Goal: Task Accomplishment & Management: Manage account settings

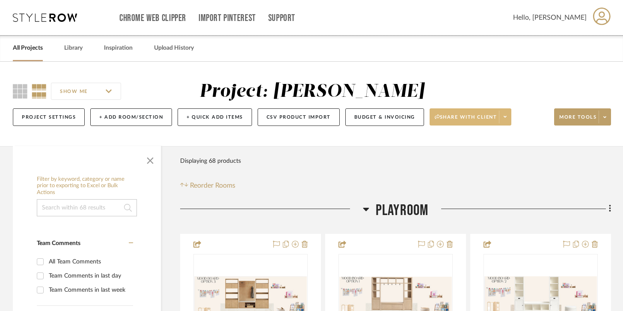
click at [503, 115] on span at bounding box center [505, 116] width 12 height 13
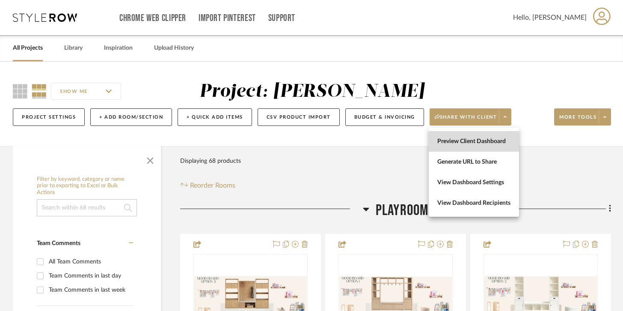
click at [484, 145] on button "Preview Client Dashboard" at bounding box center [474, 141] width 90 height 21
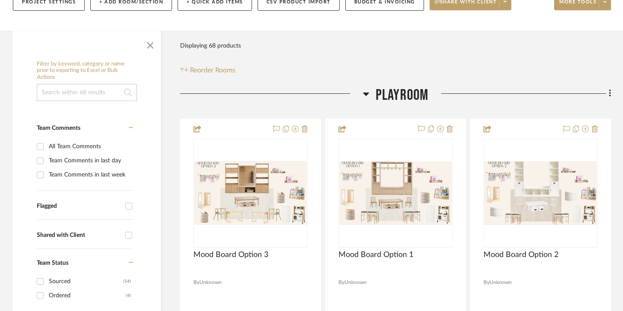
scroll to position [116, 0]
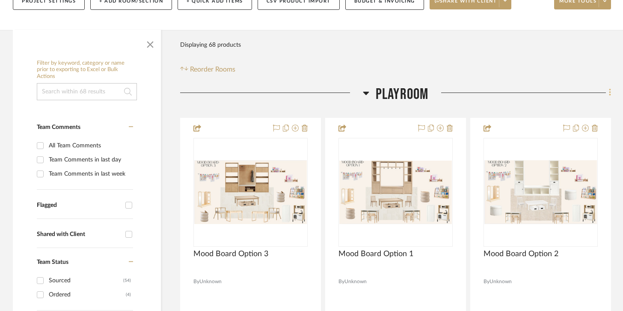
click at [610, 92] on icon at bounding box center [610, 92] width 3 height 9
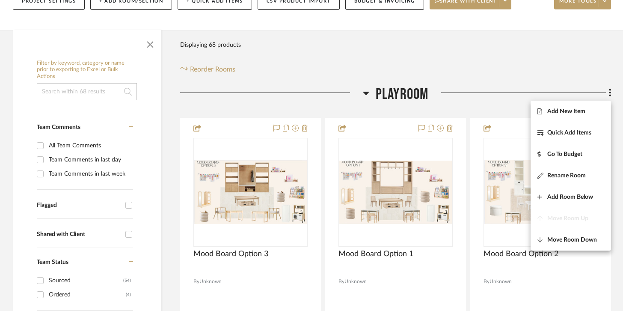
click at [513, 93] on div at bounding box center [311, 155] width 623 height 311
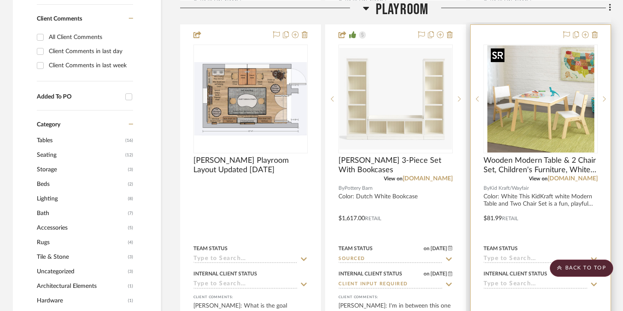
scroll to position [590, 0]
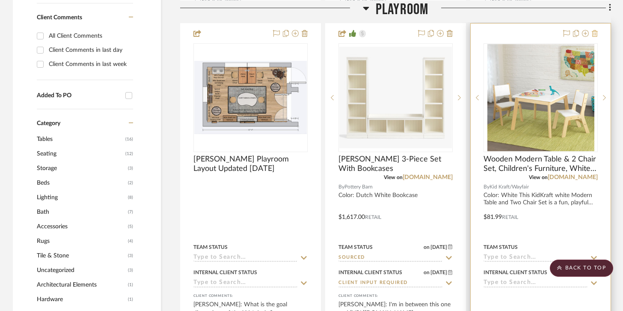
click at [595, 33] on icon at bounding box center [595, 33] width 6 height 7
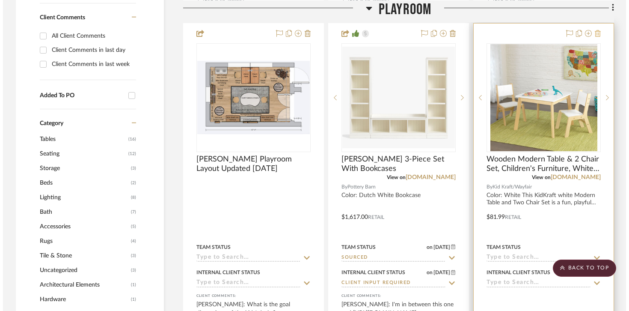
scroll to position [0, 0]
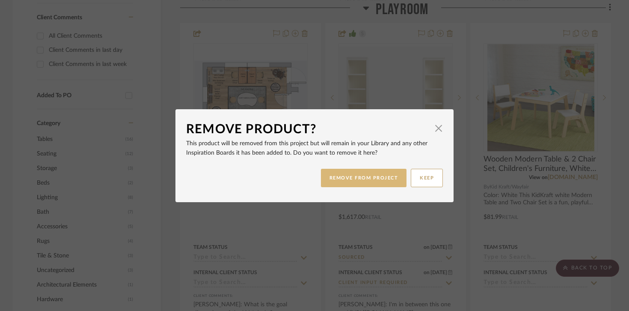
click at [379, 178] on button "REMOVE FROM PROJECT" at bounding box center [364, 178] width 86 height 18
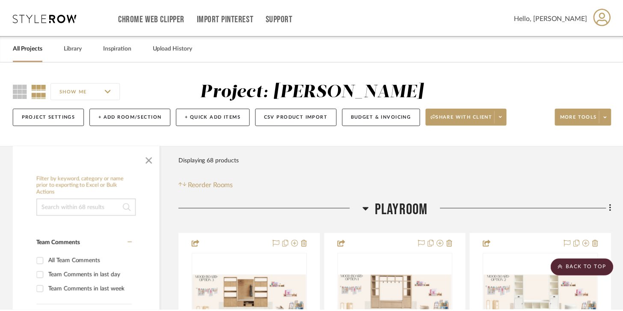
scroll to position [590, 0]
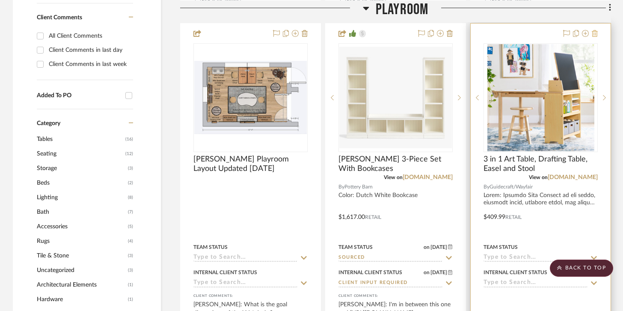
click at [596, 31] on icon at bounding box center [595, 33] width 6 height 7
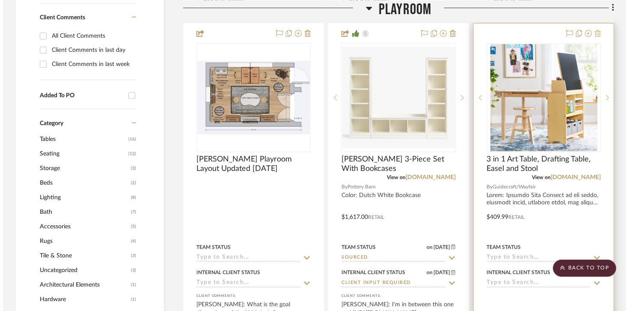
scroll to position [0, 0]
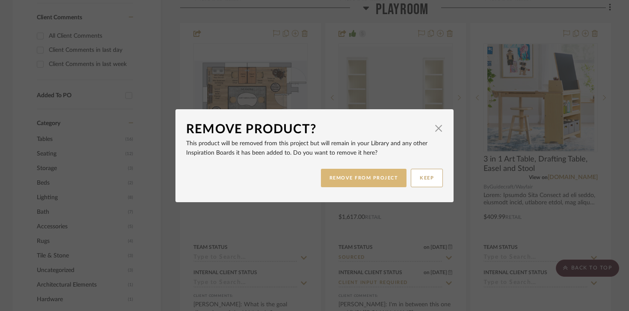
click at [376, 180] on button "REMOVE FROM PROJECT" at bounding box center [364, 178] width 86 height 18
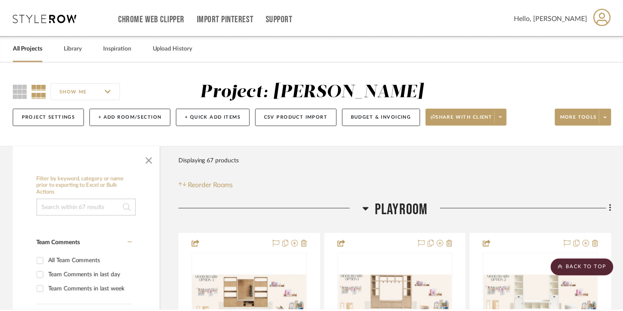
scroll to position [590, 0]
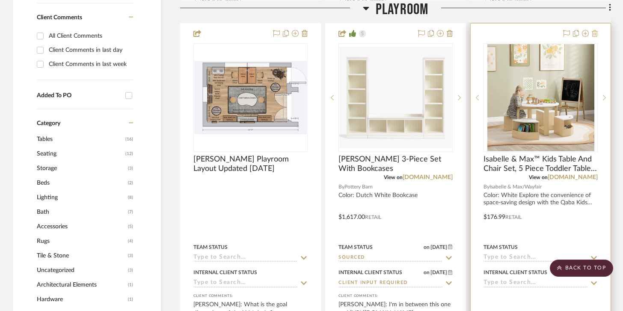
click at [594, 32] on icon at bounding box center [595, 33] width 6 height 7
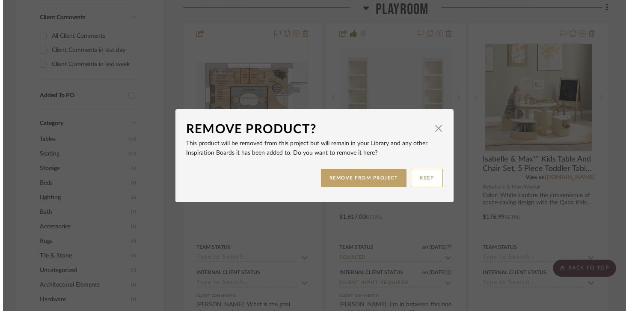
scroll to position [0, 0]
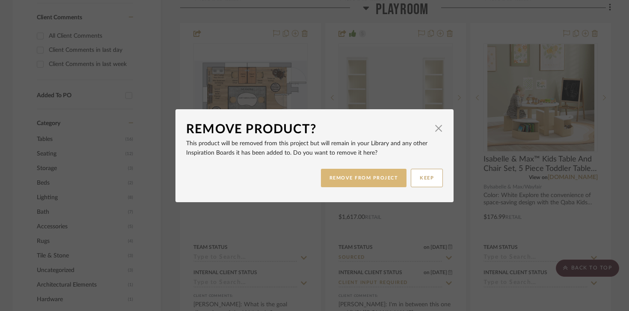
click at [376, 173] on button "REMOVE FROM PROJECT" at bounding box center [364, 178] width 86 height 18
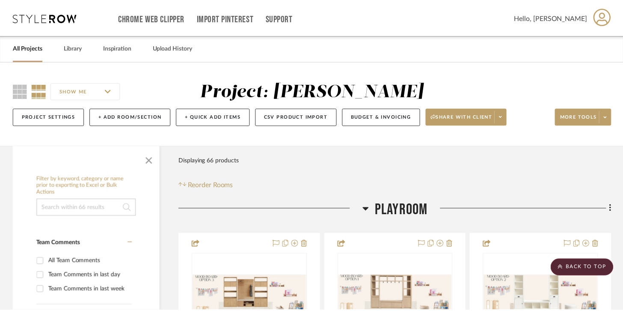
scroll to position [590, 0]
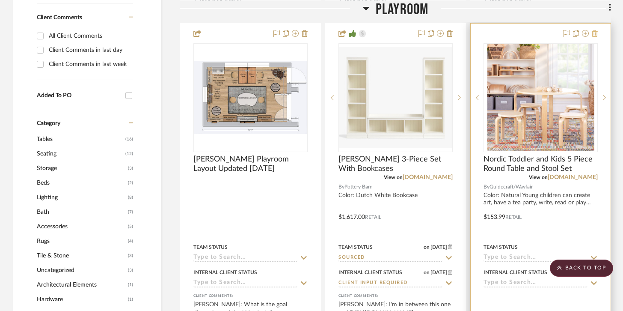
click at [595, 33] on icon at bounding box center [595, 33] width 6 height 7
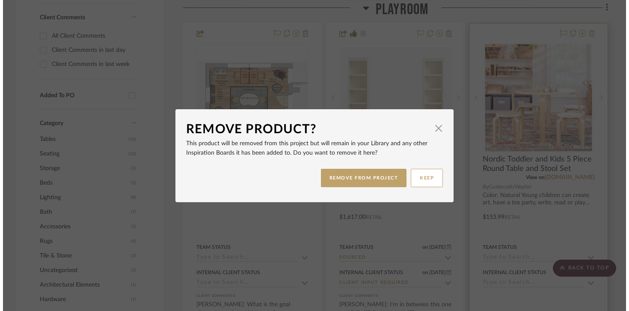
scroll to position [0, 0]
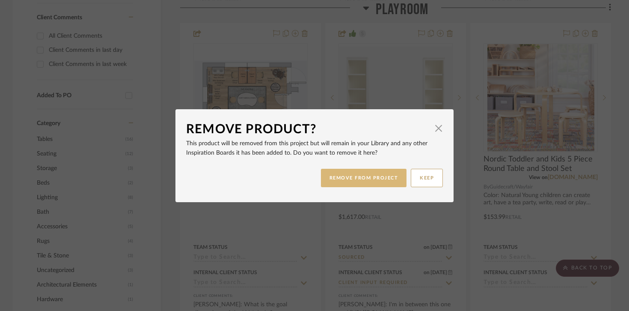
click at [369, 181] on button "REMOVE FROM PROJECT" at bounding box center [364, 178] width 86 height 18
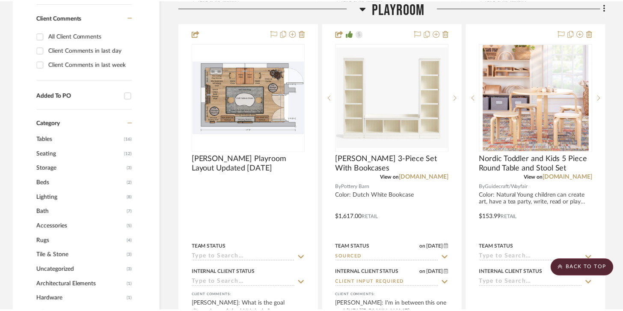
scroll to position [590, 0]
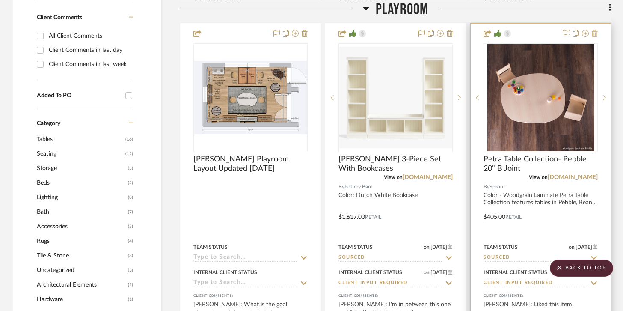
click at [594, 33] on icon at bounding box center [595, 33] width 6 height 7
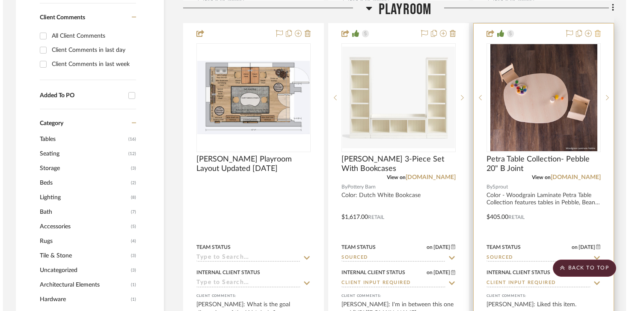
scroll to position [0, 0]
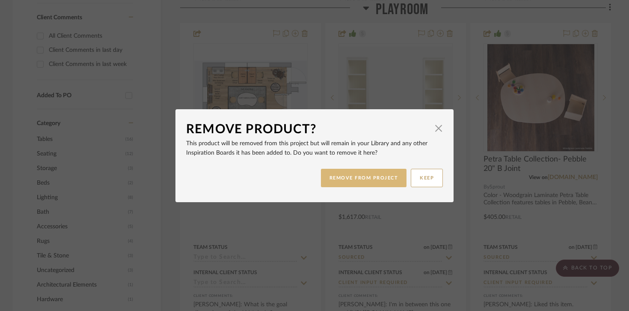
click at [376, 174] on button "REMOVE FROM PROJECT" at bounding box center [364, 178] width 86 height 18
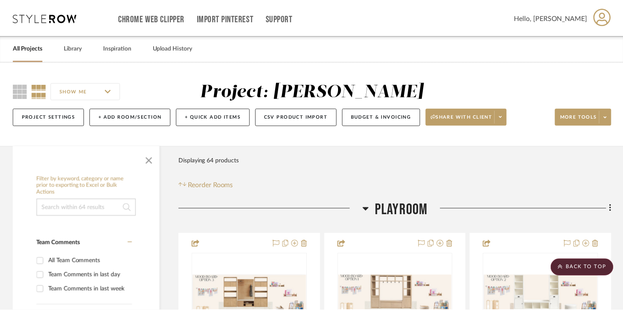
scroll to position [590, 0]
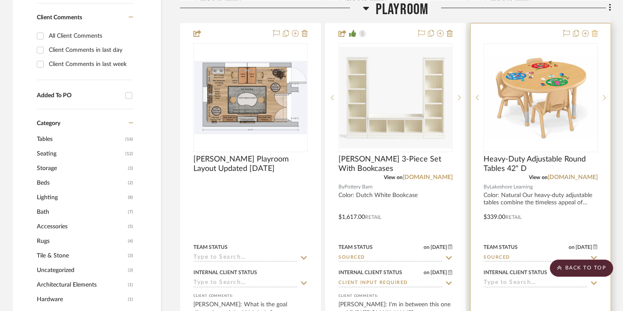
click at [596, 33] on icon at bounding box center [595, 33] width 6 height 7
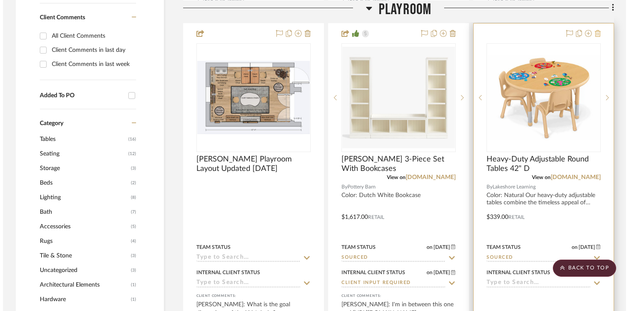
scroll to position [0, 0]
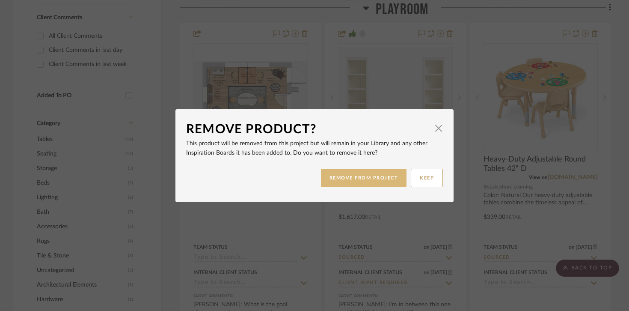
click at [379, 178] on button "REMOVE FROM PROJECT" at bounding box center [364, 178] width 86 height 18
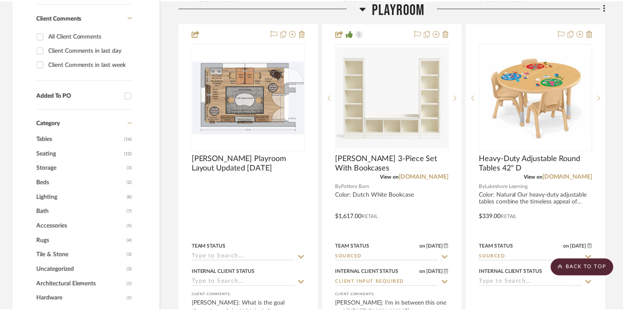
scroll to position [590, 0]
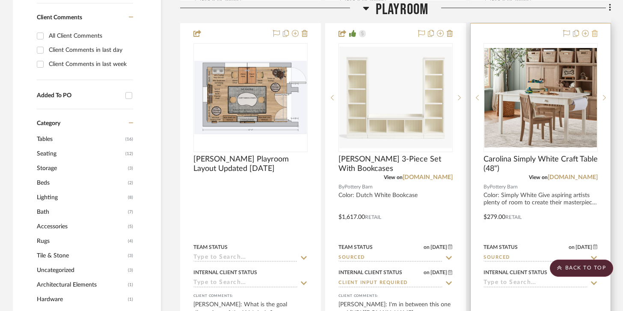
click at [595, 32] on icon at bounding box center [595, 33] width 6 height 7
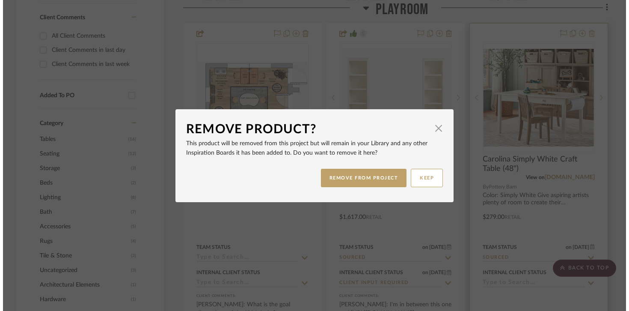
scroll to position [0, 0]
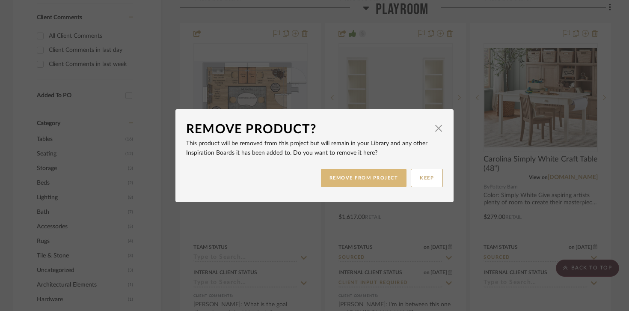
click at [389, 178] on button "REMOVE FROM PROJECT" at bounding box center [364, 178] width 86 height 18
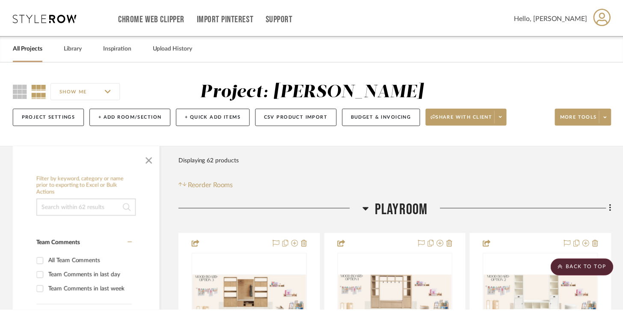
scroll to position [590, 0]
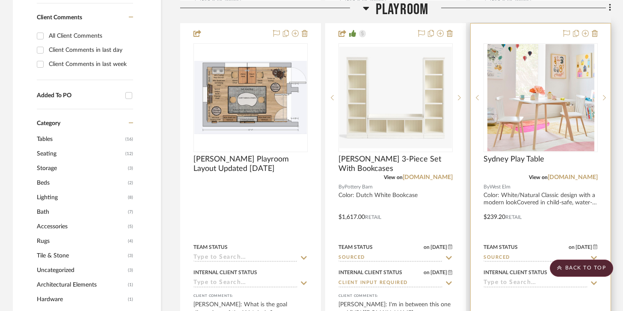
click at [591, 36] on div at bounding box center [579, 34] width 38 height 10
click at [594, 35] on icon at bounding box center [595, 33] width 6 height 7
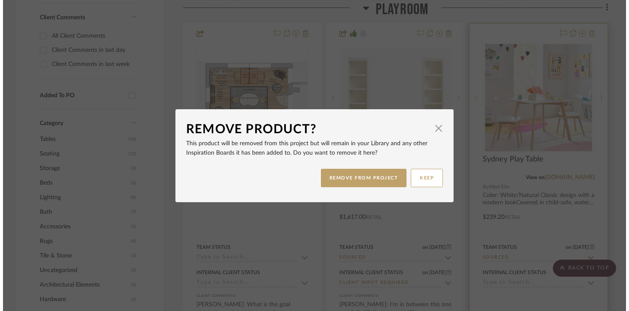
scroll to position [0, 0]
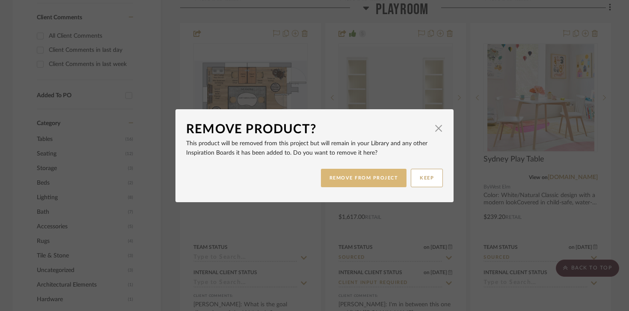
click at [391, 176] on button "REMOVE FROM PROJECT" at bounding box center [364, 178] width 86 height 18
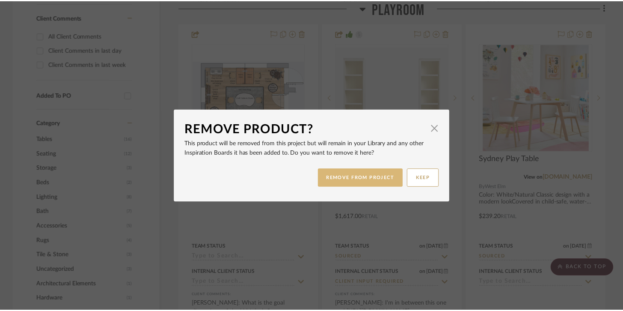
scroll to position [590, 0]
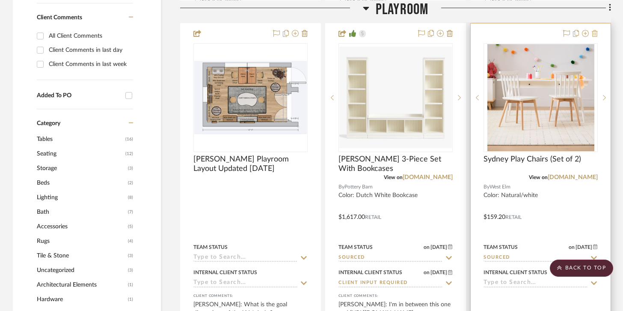
click at [597, 36] on fa-icon at bounding box center [595, 33] width 6 height 7
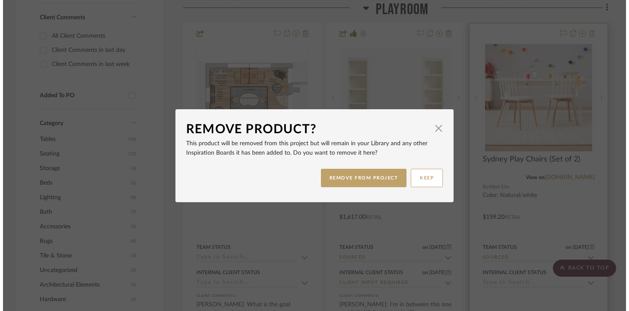
scroll to position [0, 0]
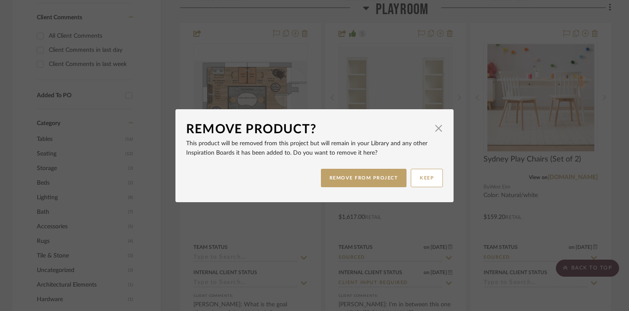
click at [365, 192] on dialog-content "Remove Product? × This product will be removed from this project but will remai…" at bounding box center [314, 155] width 278 height 93
click at [371, 183] on button "REMOVE FROM PROJECT" at bounding box center [364, 178] width 86 height 18
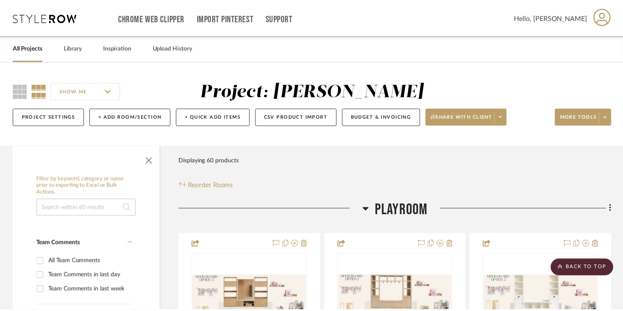
scroll to position [590, 0]
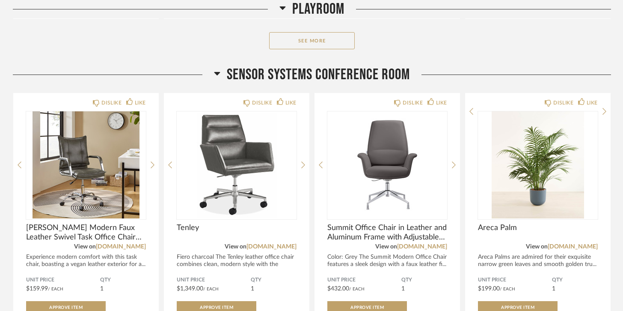
scroll to position [382, 0]
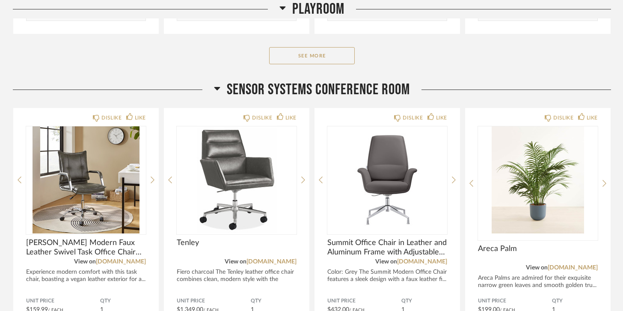
click at [357, 53] on div "See More" at bounding box center [312, 55] width 598 height 17
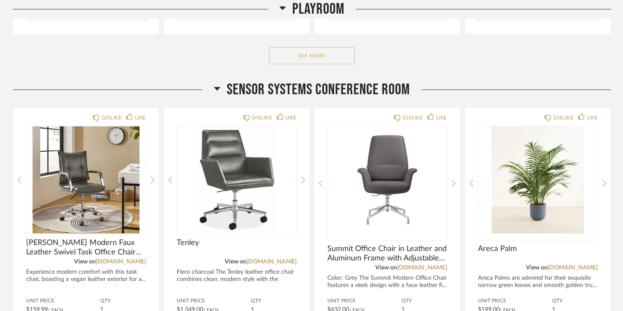
click at [349, 53] on button "See More" at bounding box center [312, 55] width 86 height 17
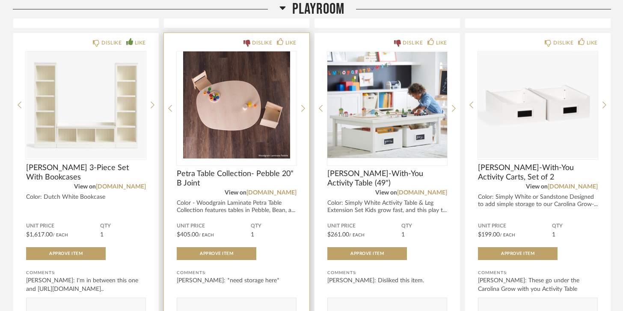
scroll to position [388, 0]
click at [226, 41] on div "DISLIKE LIKE" at bounding box center [237, 41] width 120 height 7
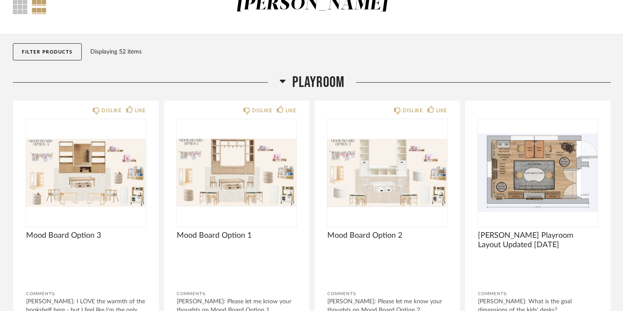
scroll to position [0, 0]
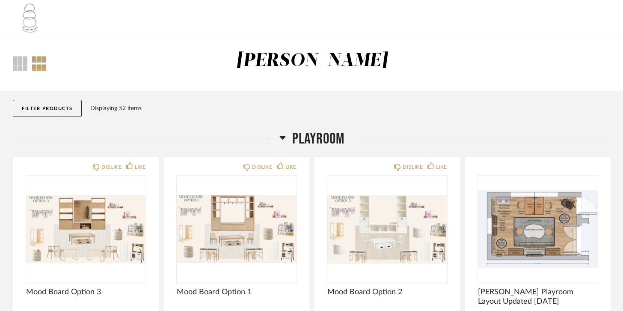
click at [283, 136] on icon at bounding box center [282, 137] width 6 height 10
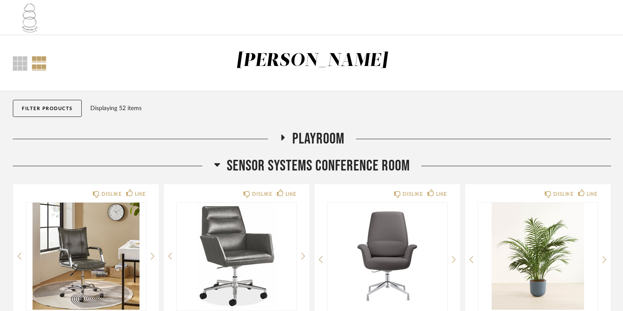
click at [284, 140] on icon at bounding box center [283, 137] width 10 height 6
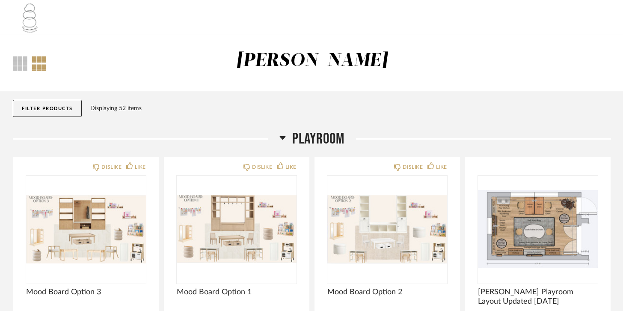
click at [280, 133] on icon at bounding box center [282, 137] width 6 height 10
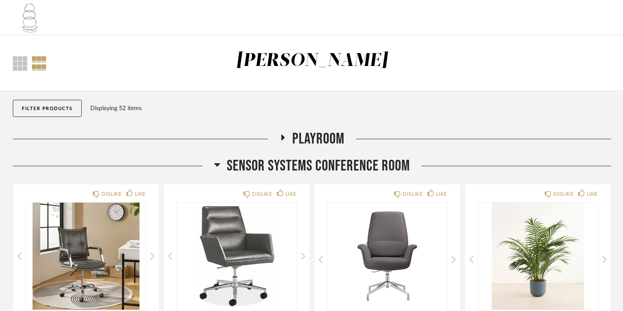
click at [284, 141] on fa-icon at bounding box center [282, 140] width 6 height 12
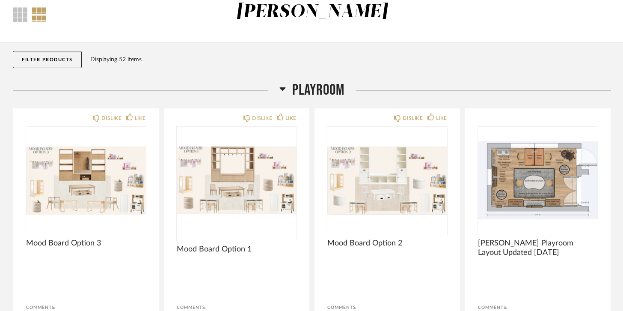
scroll to position [54, 0]
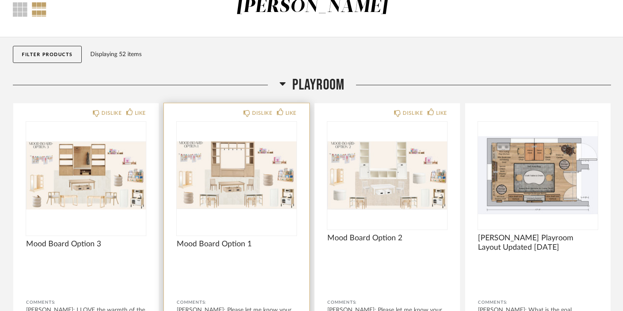
click at [227, 186] on img "0" at bounding box center [237, 174] width 120 height 107
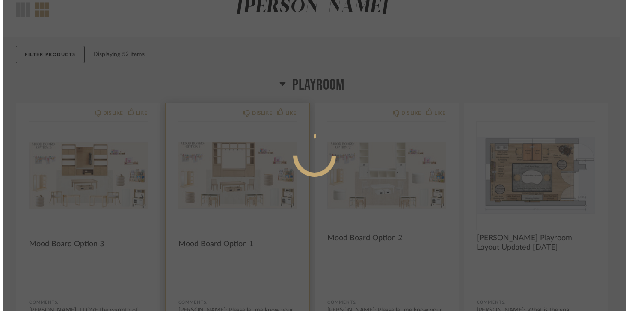
scroll to position [0, 0]
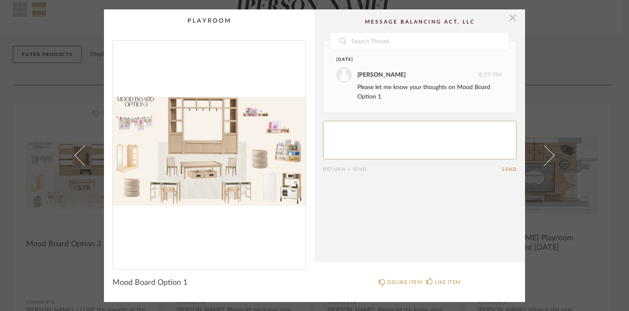
click at [508, 23] on span "button" at bounding box center [512, 17] width 17 height 17
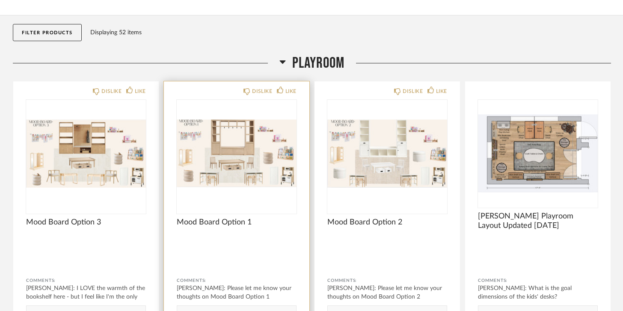
scroll to position [77, 0]
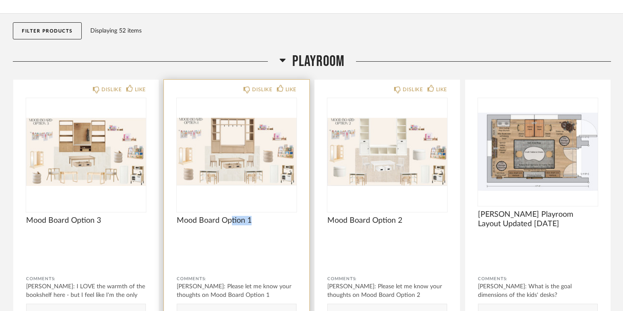
drag, startPoint x: 276, startPoint y: 222, endPoint x: 231, endPoint y: 222, distance: 44.9
click at [231, 222] on span "Mood Board Option 1" at bounding box center [237, 220] width 120 height 9
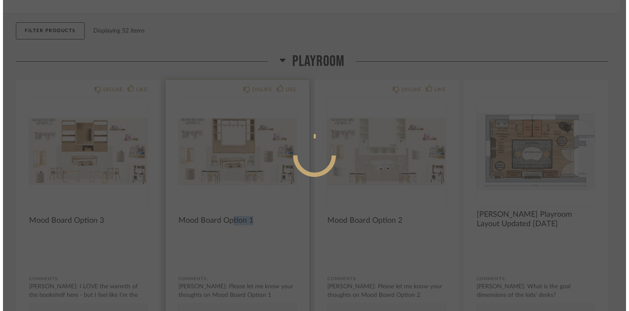
scroll to position [0, 0]
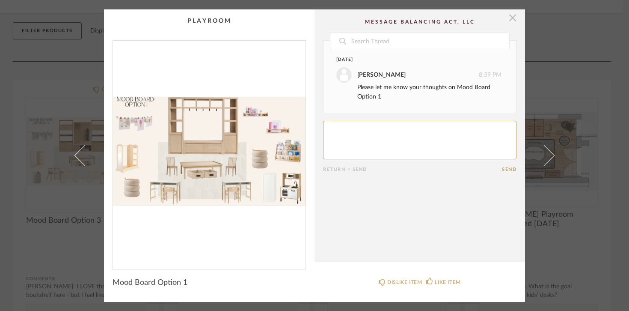
click at [510, 21] on span "button" at bounding box center [512, 17] width 17 height 17
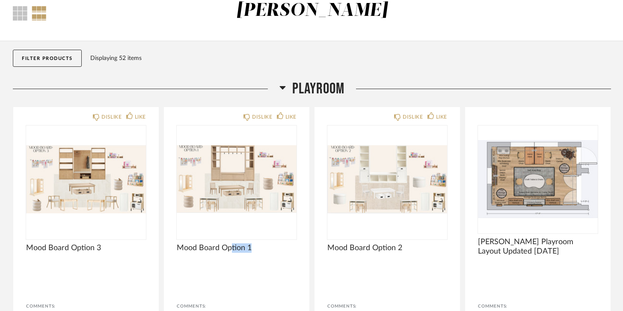
scroll to position [48, 0]
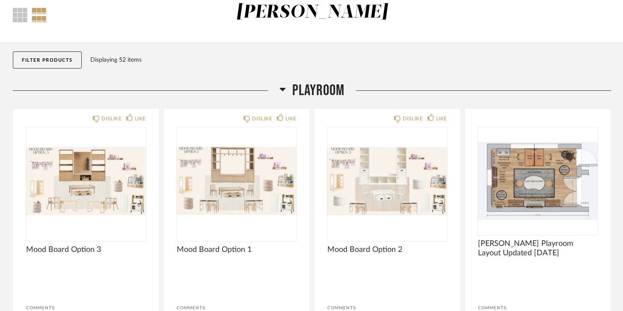
click at [201, 69] on div "Filter Products Displaying 52 items" at bounding box center [312, 62] width 598 height 38
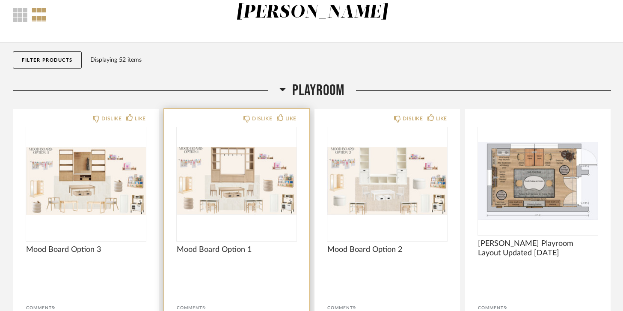
drag, startPoint x: 207, startPoint y: 115, endPoint x: 174, endPoint y: 113, distance: 33.0
click at [174, 113] on div "DISLIKE LIKE Mood Board Option 1 Comments: Natalie McCoy: Please let me know yo…" at bounding box center [236, 241] width 145 height 264
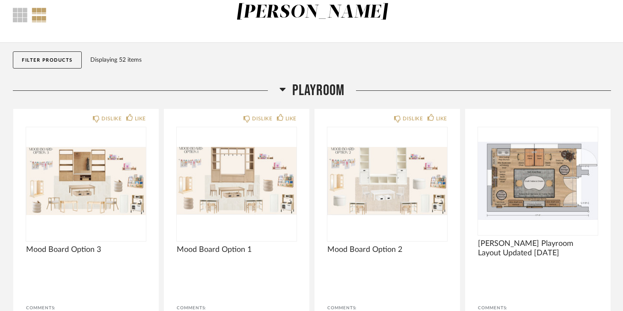
click at [210, 81] on div "Playroom" at bounding box center [312, 90] width 598 height 18
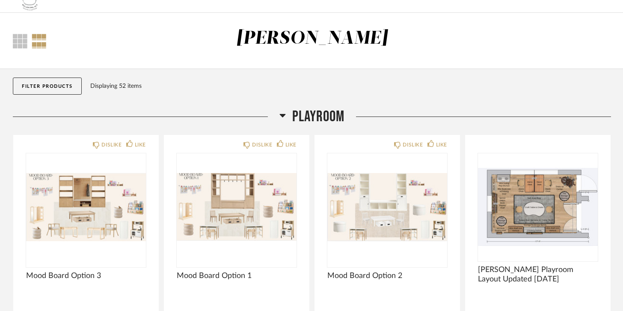
scroll to position [0, 0]
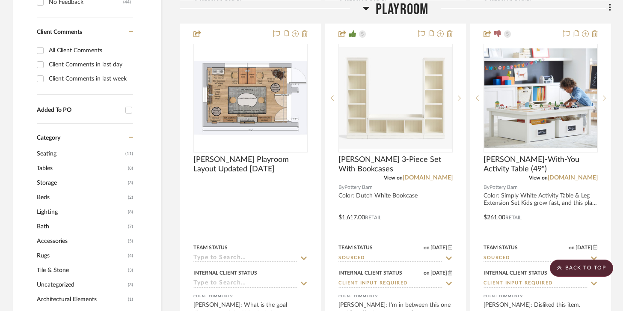
scroll to position [582, 0]
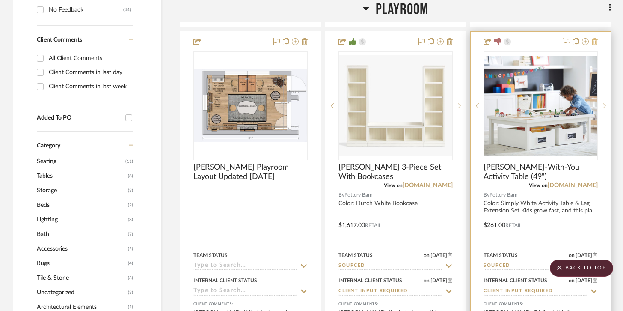
click at [592, 39] on icon at bounding box center [595, 41] width 6 height 7
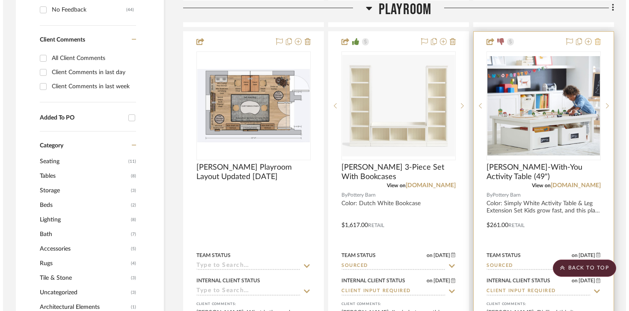
scroll to position [0, 0]
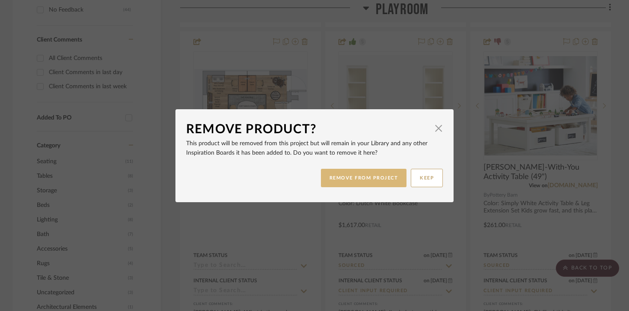
click at [393, 171] on button "REMOVE FROM PROJECT" at bounding box center [364, 178] width 86 height 18
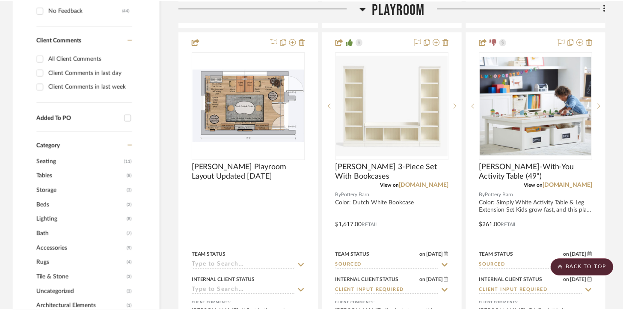
scroll to position [582, 0]
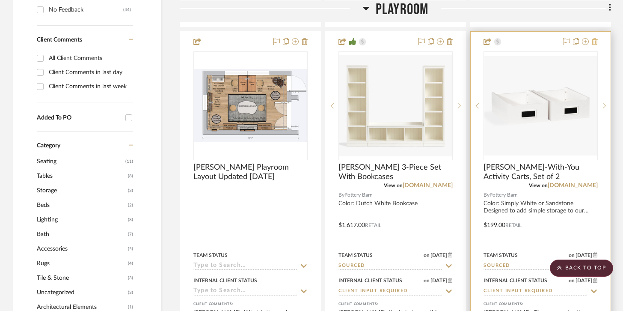
click at [593, 46] on button at bounding box center [595, 42] width 6 height 10
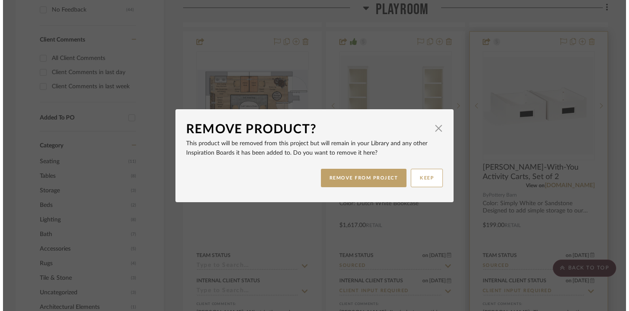
scroll to position [0, 0]
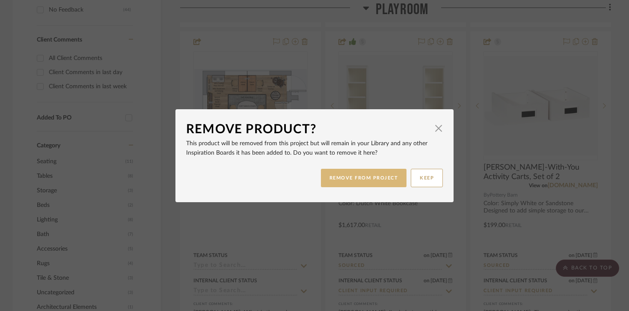
click at [388, 183] on button "REMOVE FROM PROJECT" at bounding box center [364, 178] width 86 height 18
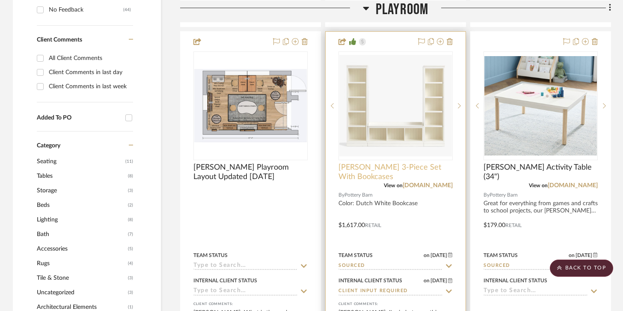
scroll to position [582, 0]
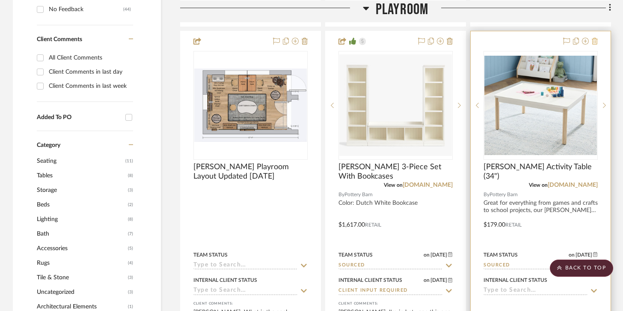
click at [593, 42] on icon at bounding box center [595, 41] width 6 height 7
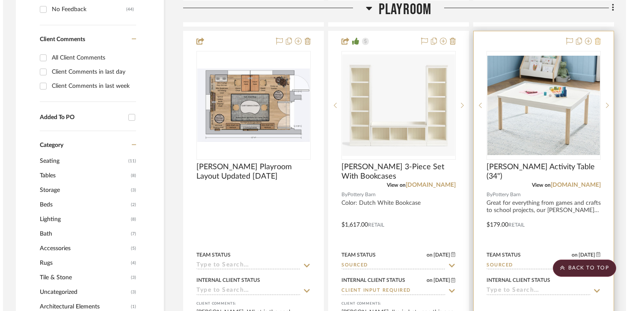
scroll to position [0, 0]
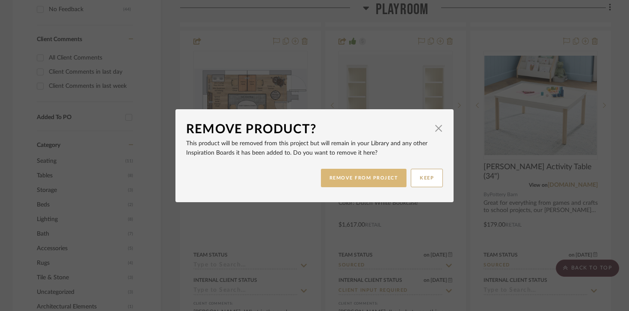
click at [388, 175] on button "REMOVE FROM PROJECT" at bounding box center [364, 178] width 86 height 18
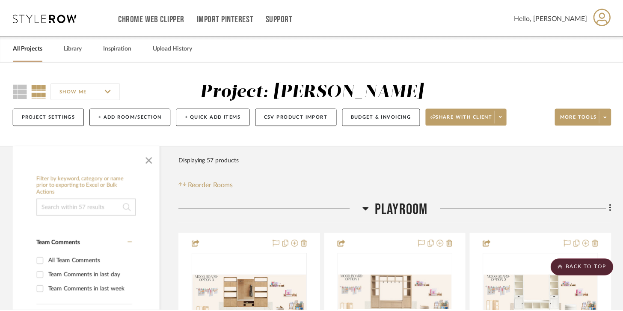
scroll to position [582, 0]
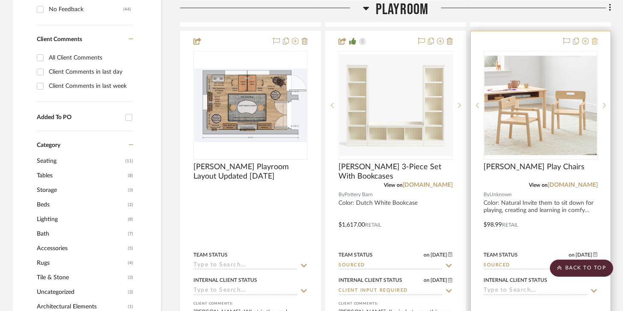
click at [595, 43] on icon at bounding box center [595, 41] width 6 height 7
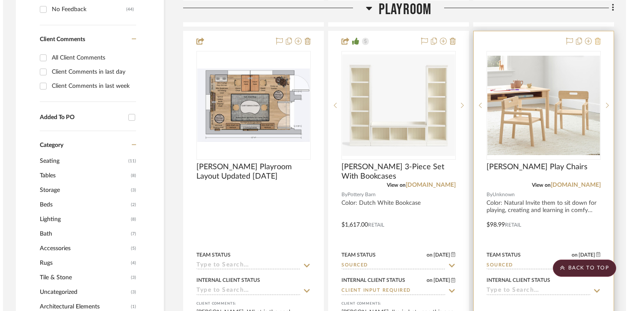
scroll to position [0, 0]
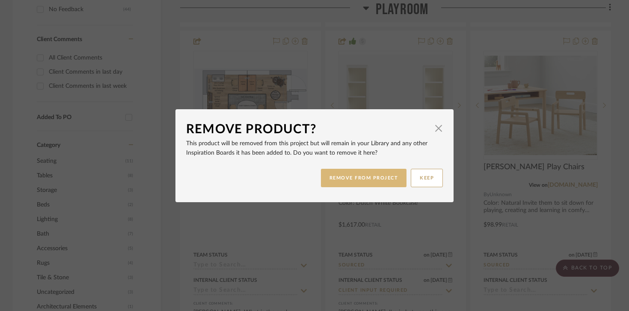
click at [357, 181] on button "REMOVE FROM PROJECT" at bounding box center [364, 178] width 86 height 18
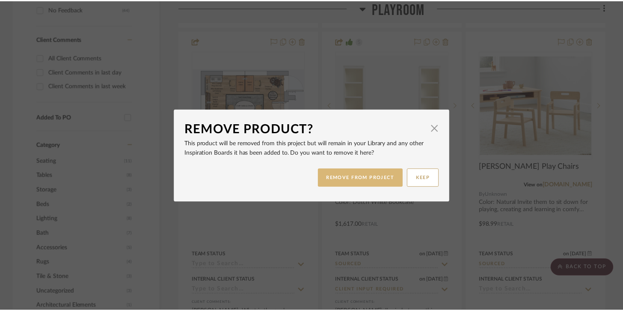
scroll to position [582, 0]
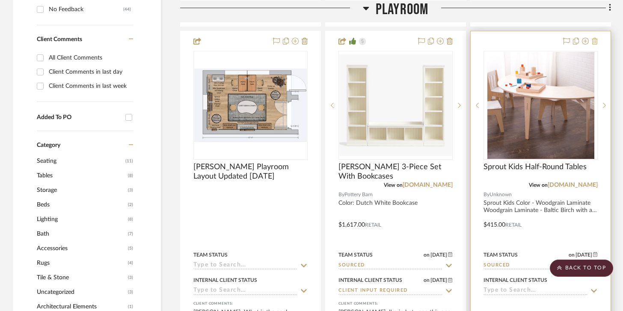
click at [597, 38] on icon at bounding box center [595, 41] width 6 height 7
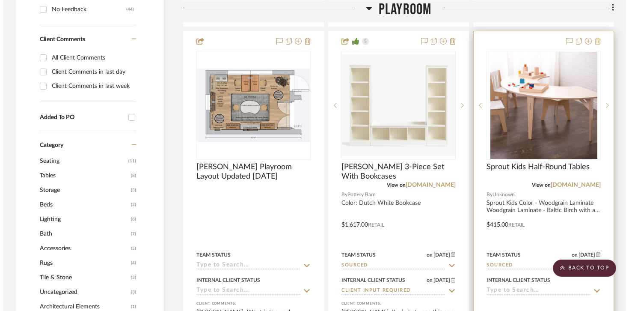
scroll to position [0, 0]
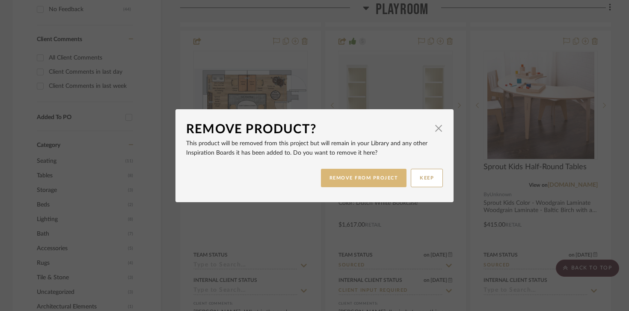
click at [349, 178] on button "REMOVE FROM PROJECT" at bounding box center [364, 178] width 86 height 18
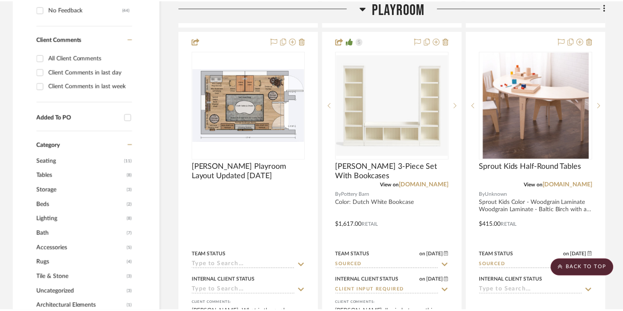
scroll to position [582, 0]
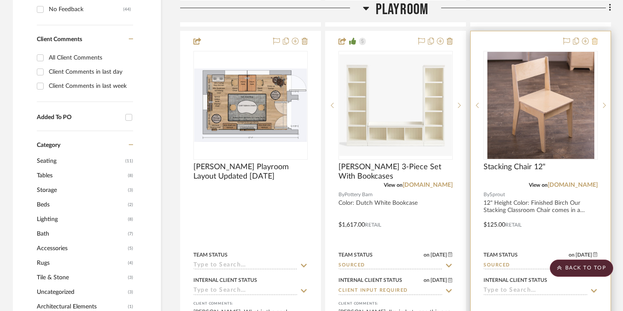
click at [597, 39] on icon at bounding box center [595, 41] width 6 height 7
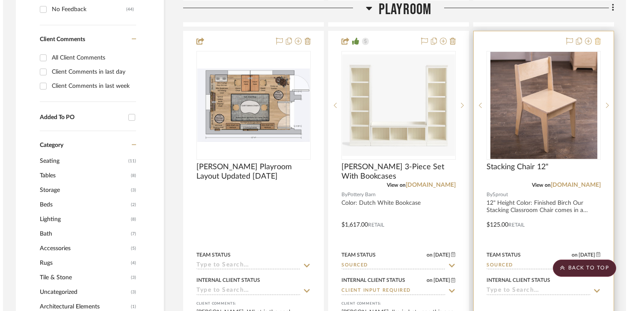
scroll to position [0, 0]
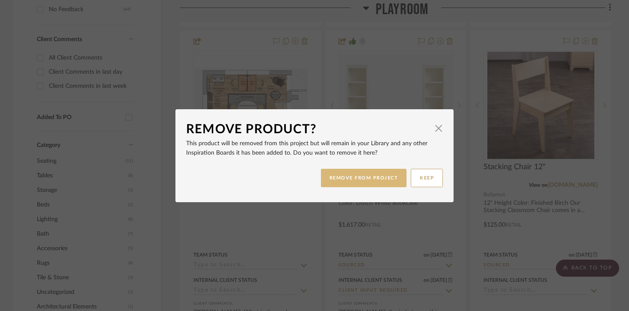
click at [394, 173] on button "REMOVE FROM PROJECT" at bounding box center [364, 178] width 86 height 18
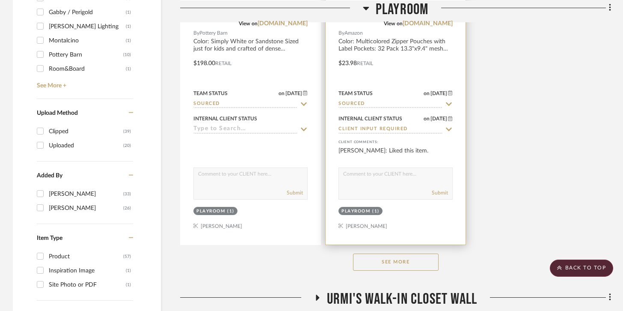
scroll to position [1129, 0]
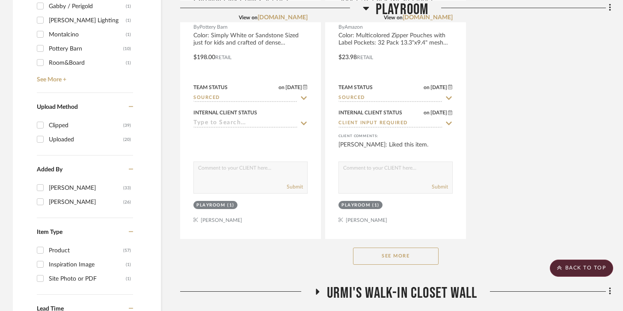
click at [388, 250] on button "See More" at bounding box center [396, 255] width 86 height 17
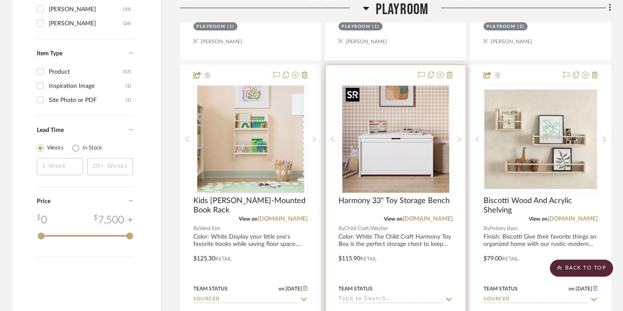
scroll to position [1319, 0]
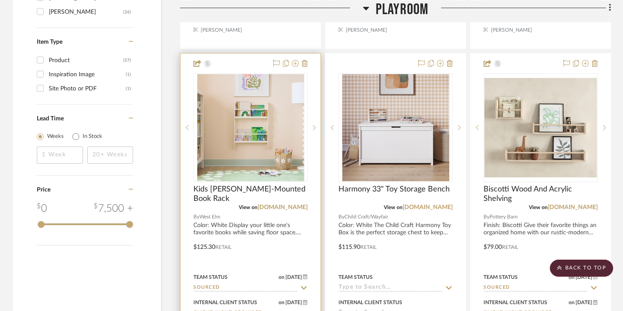
click at [308, 64] on div at bounding box center [251, 240] width 140 height 374
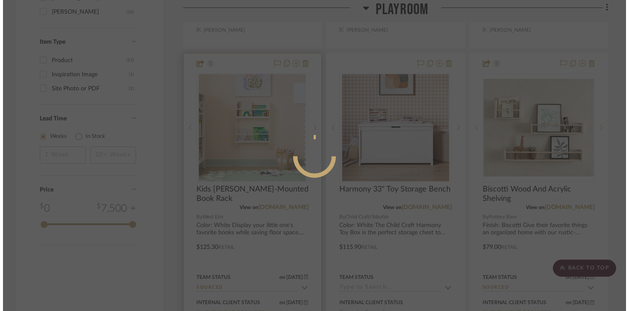
scroll to position [0, 0]
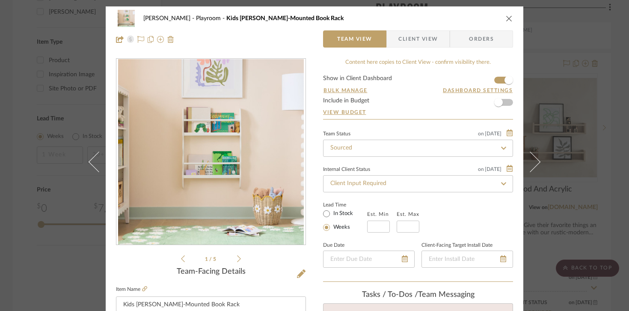
click at [499, 20] on div "Urmi Rodrigues Playroom Kids Daisy Wall-Mounted Book Rack" at bounding box center [314, 18] width 397 height 17
click at [502, 20] on div "Urmi Rodrigues Playroom Kids Daisy Wall-Mounted Book Rack" at bounding box center [314, 18] width 397 height 17
click at [509, 17] on icon "close" at bounding box center [509, 18] width 7 height 7
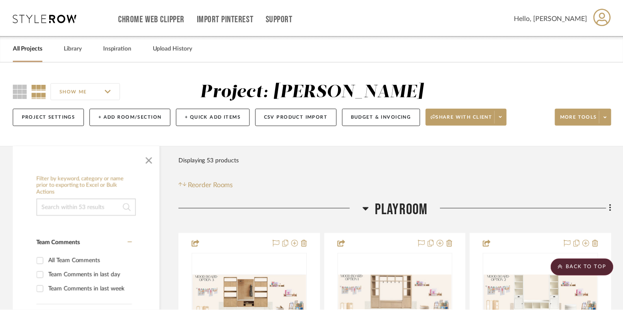
scroll to position [1319, 0]
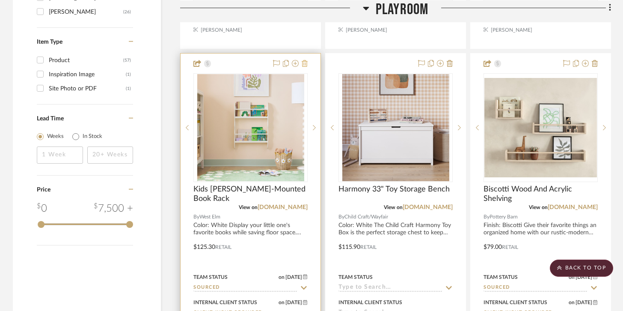
click at [307, 60] on icon at bounding box center [305, 63] width 6 height 7
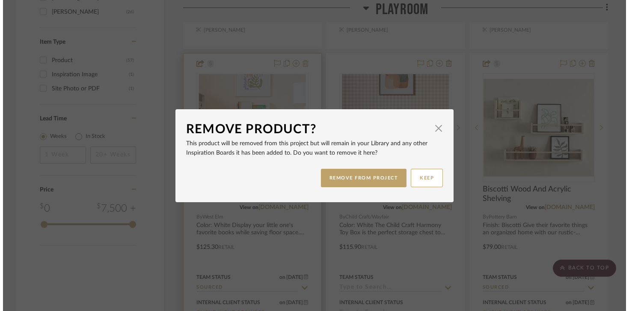
scroll to position [0, 0]
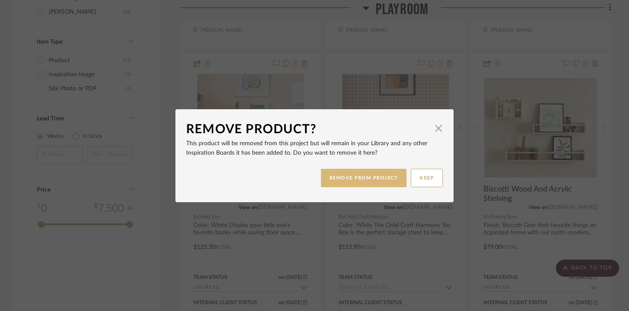
click at [343, 172] on button "REMOVE FROM PROJECT" at bounding box center [364, 178] width 86 height 18
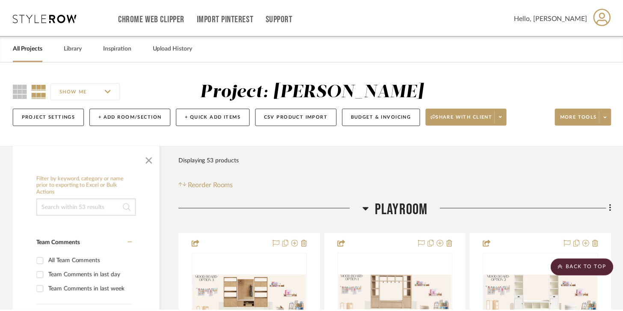
scroll to position [1319, 0]
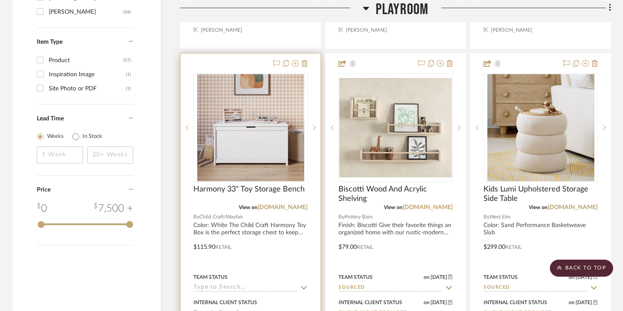
click at [308, 68] on div at bounding box center [251, 240] width 140 height 374
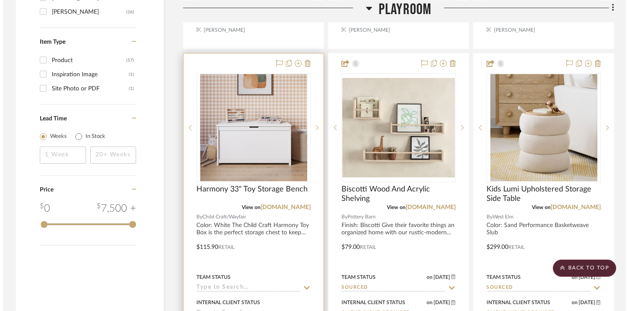
scroll to position [0, 0]
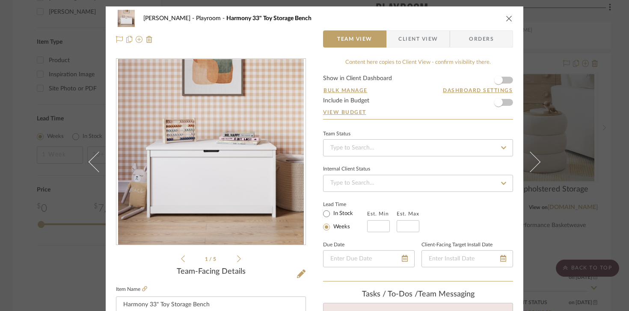
click at [506, 19] on icon "close" at bounding box center [509, 18] width 7 height 7
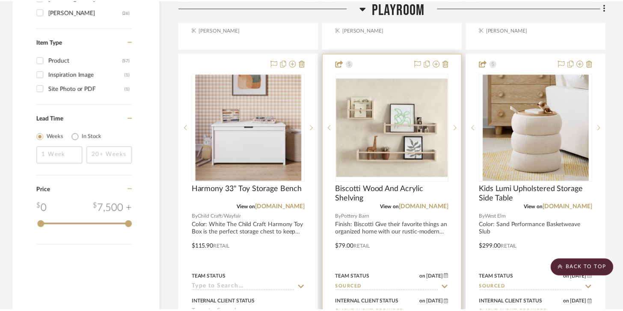
scroll to position [1319, 0]
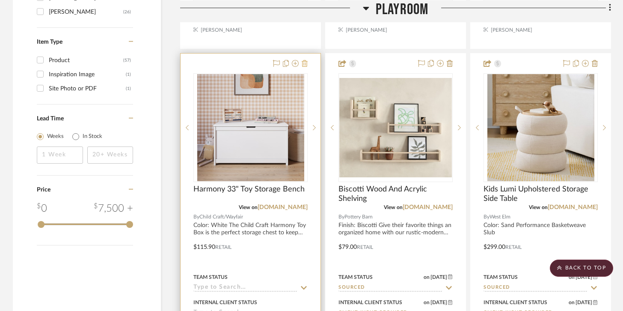
click at [306, 60] on icon at bounding box center [305, 63] width 6 height 7
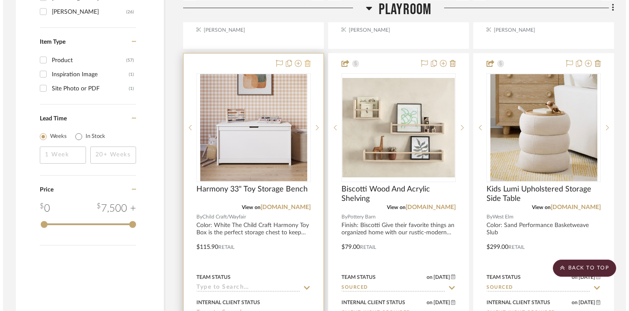
scroll to position [0, 0]
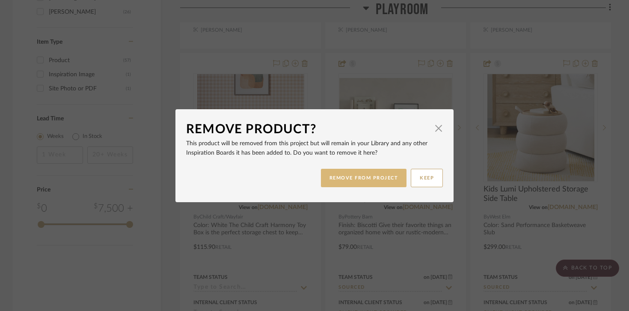
click at [337, 178] on button "REMOVE FROM PROJECT" at bounding box center [364, 178] width 86 height 18
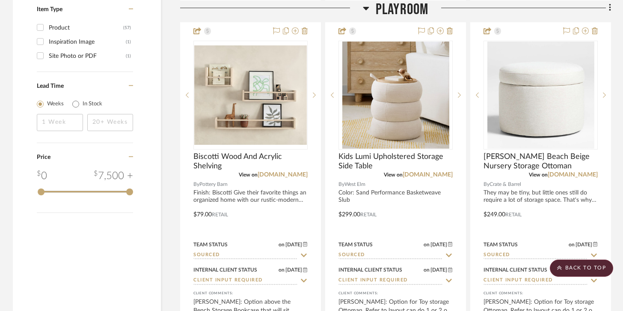
scroll to position [1353, 0]
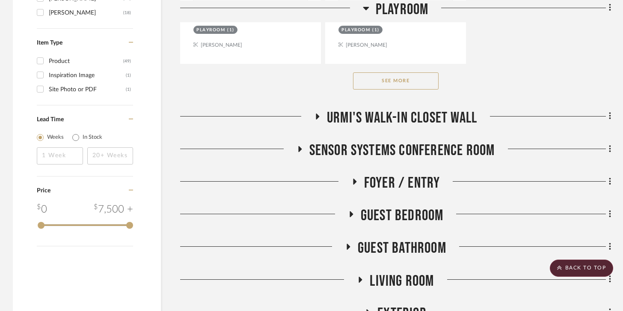
scroll to position [1302, 0]
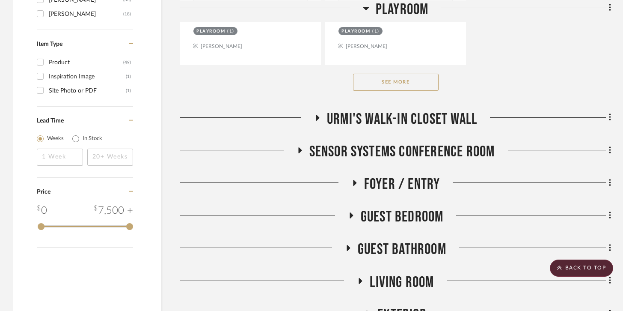
click at [405, 74] on button "See More" at bounding box center [396, 82] width 86 height 17
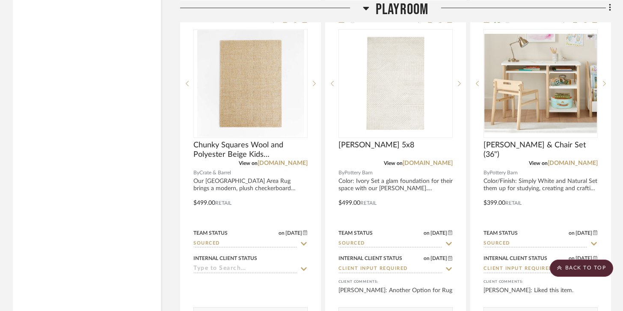
scroll to position [2108, 0]
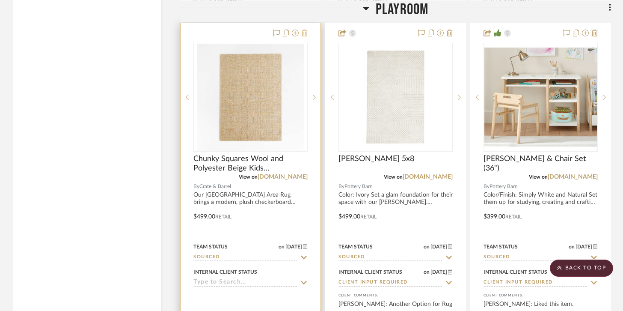
click at [307, 34] on icon at bounding box center [305, 33] width 6 height 7
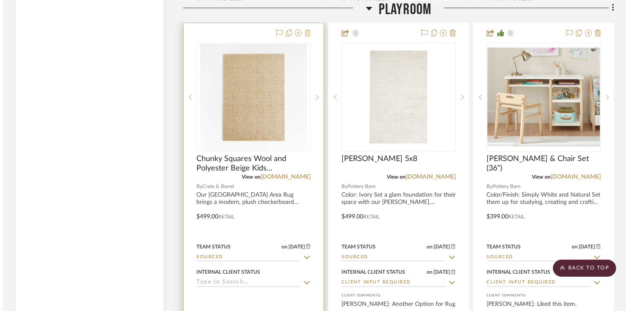
scroll to position [0, 0]
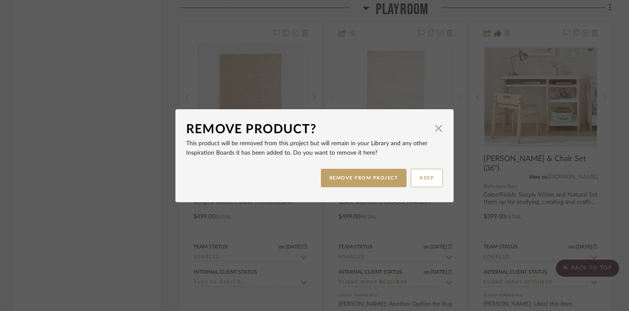
click at [347, 191] on dialog-content "Remove Product? × This product will be removed from this project but will remai…" at bounding box center [314, 155] width 278 height 93
click at [347, 184] on button "REMOVE FROM PROJECT" at bounding box center [364, 178] width 86 height 18
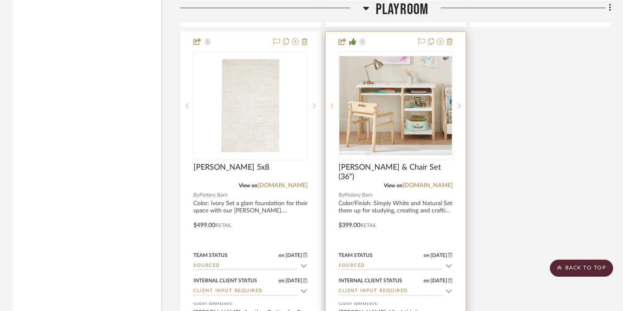
scroll to position [2098, 0]
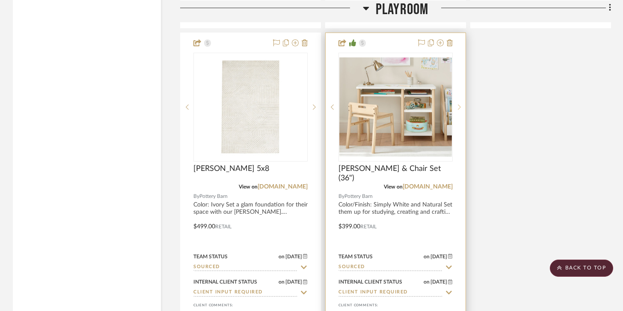
click at [461, 107] on sr-next-btn at bounding box center [459, 107] width 13 height 6
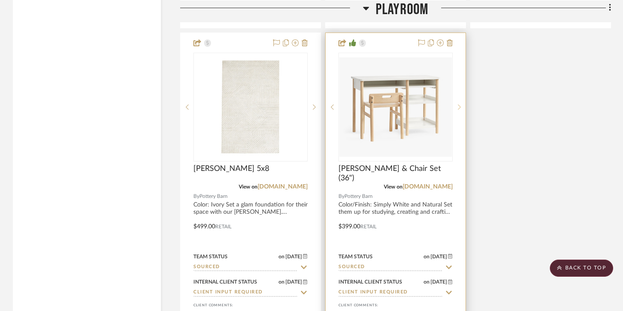
click at [461, 107] on sr-next-btn at bounding box center [459, 107] width 13 height 6
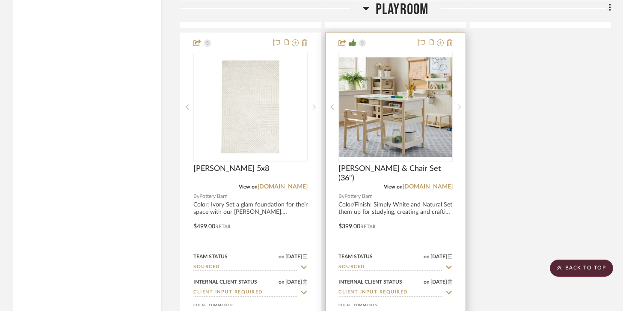
click at [411, 202] on div at bounding box center [395, 220] width 140 height 374
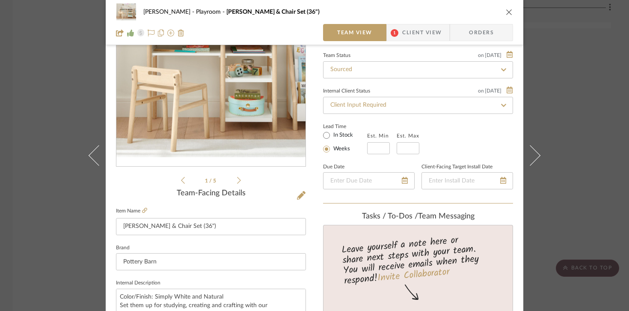
scroll to position [73, 0]
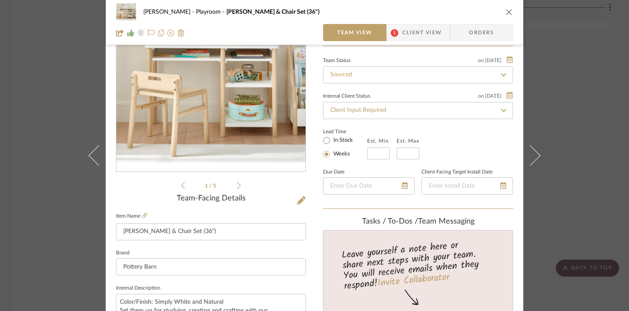
click at [510, 10] on div "[PERSON_NAME] Playroom [PERSON_NAME] & Chair Set (36") Team View 1 Client View …" at bounding box center [314, 22] width 417 height 45
click at [507, 10] on icon "close" at bounding box center [509, 12] width 7 height 7
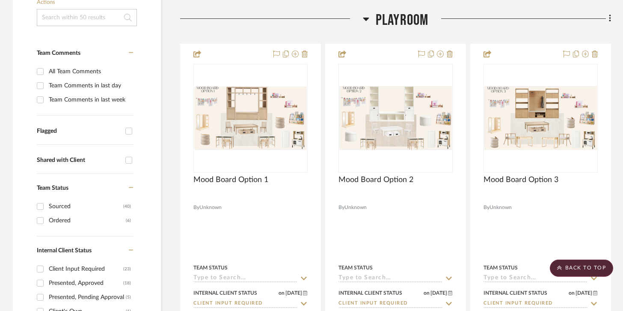
scroll to position [190, 0]
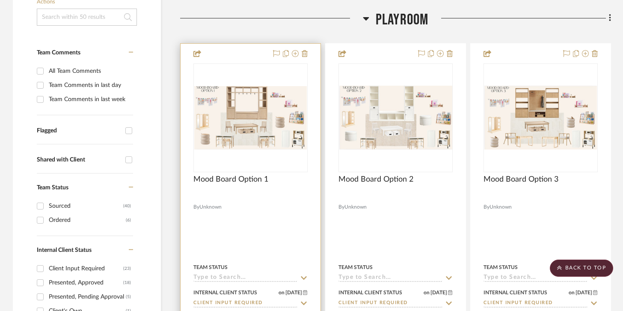
click at [0, 0] on img at bounding box center [0, 0] width 0 height 0
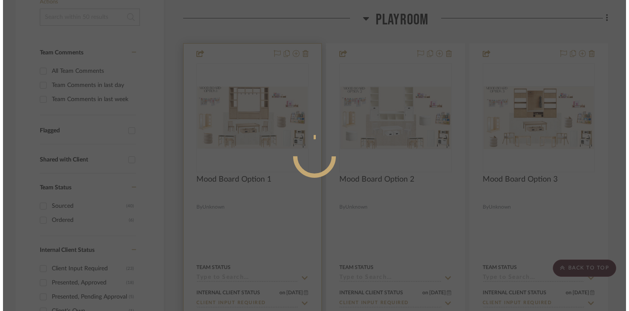
scroll to position [0, 0]
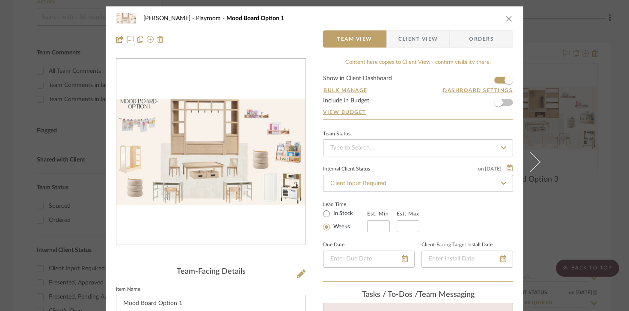
click at [502, 11] on div "[PERSON_NAME] Playroom Mood Board Option 1" at bounding box center [314, 18] width 397 height 17
click at [506, 19] on icon "close" at bounding box center [509, 18] width 7 height 7
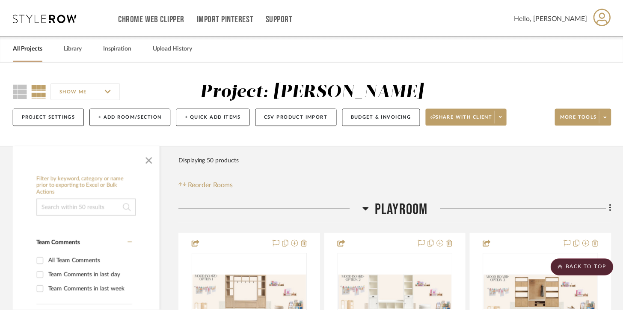
scroll to position [190, 0]
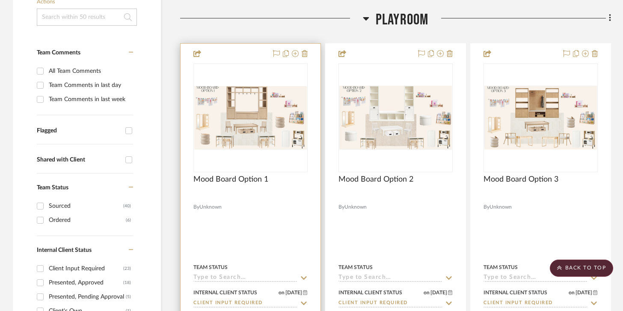
click at [246, 110] on img "0" at bounding box center [250, 117] width 112 height 63
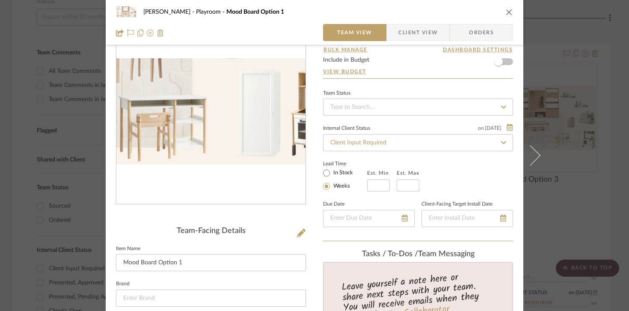
scroll to position [0, 0]
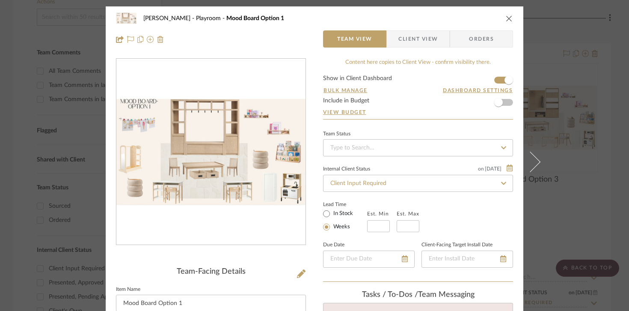
click at [498, 20] on div "[PERSON_NAME] Playroom Mood Board Option 1" at bounding box center [314, 18] width 397 height 17
click at [506, 15] on icon "close" at bounding box center [509, 18] width 7 height 7
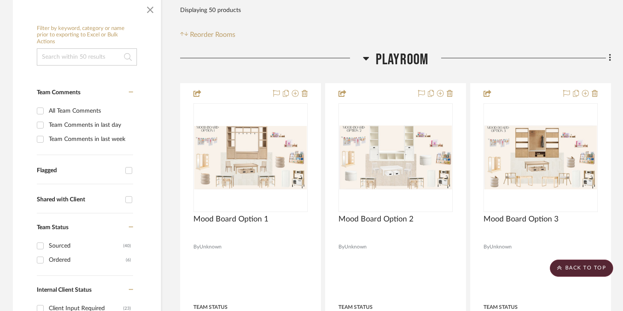
scroll to position [148, 0]
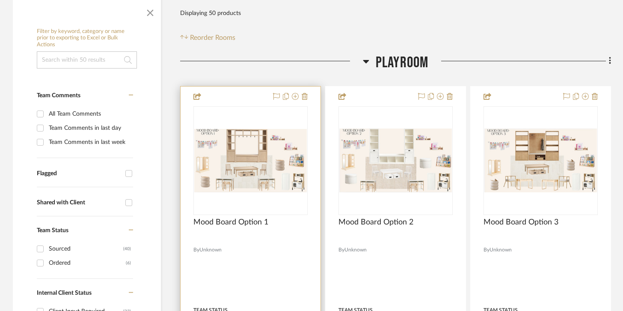
click at [266, 159] on img "0" at bounding box center [250, 160] width 112 height 63
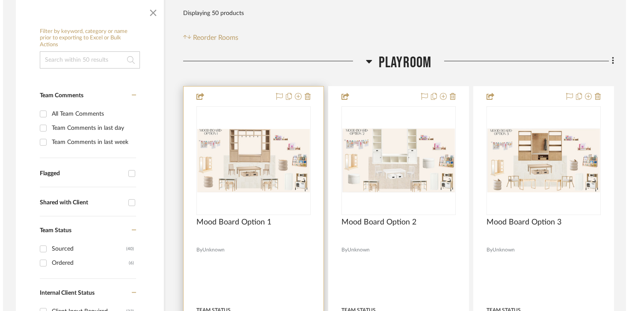
scroll to position [0, 0]
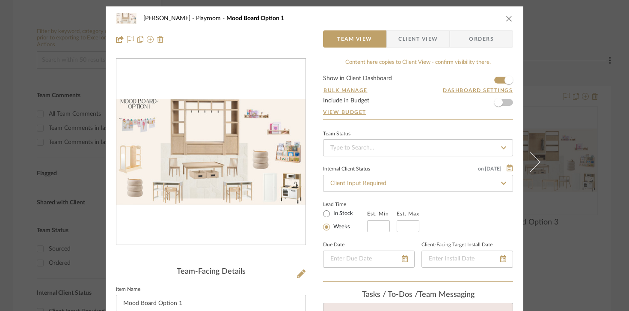
click at [516, 12] on div "[PERSON_NAME] Playroom Mood Board Option 1 Team View Client View Orders" at bounding box center [314, 28] width 417 height 45
click at [506, 16] on icon "close" at bounding box center [509, 18] width 7 height 7
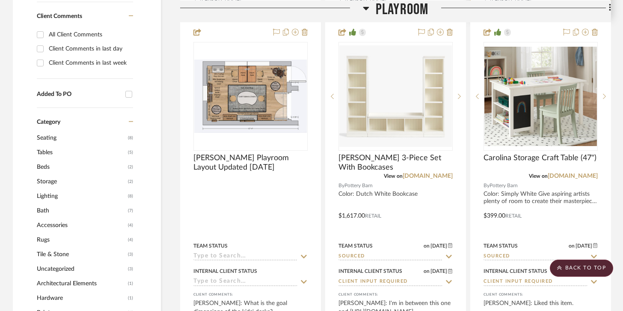
scroll to position [591, 0]
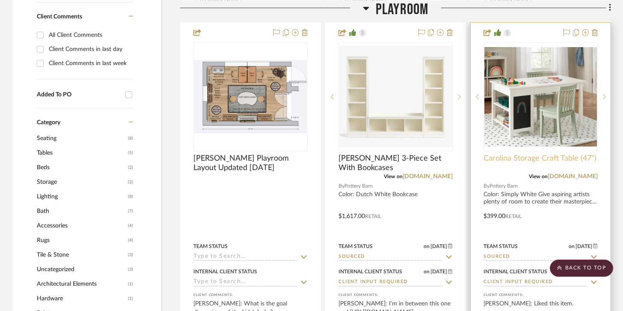
click at [524, 154] on span "Carolina Storage Craft Table (47")" at bounding box center [539, 158] width 113 height 9
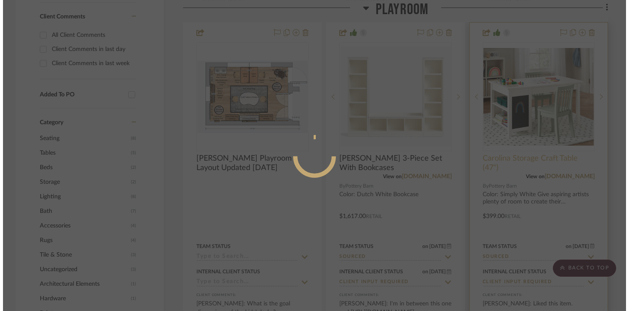
scroll to position [0, 0]
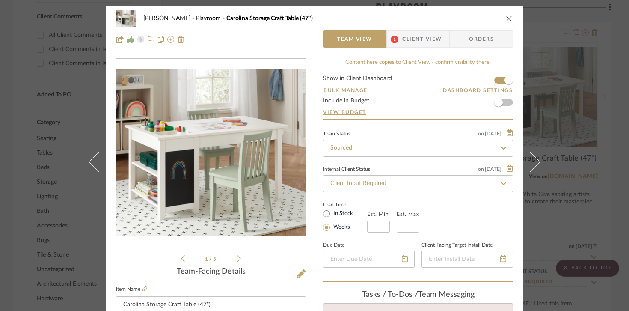
click at [506, 17] on icon "close" at bounding box center [509, 18] width 7 height 7
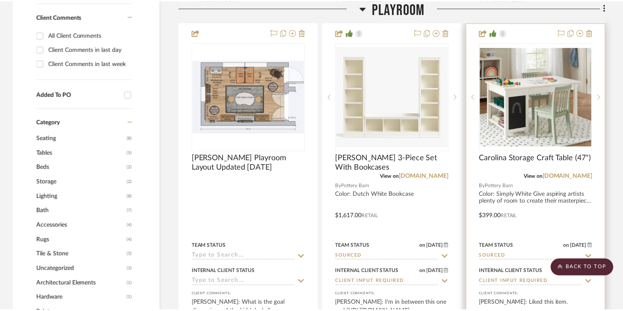
scroll to position [591, 0]
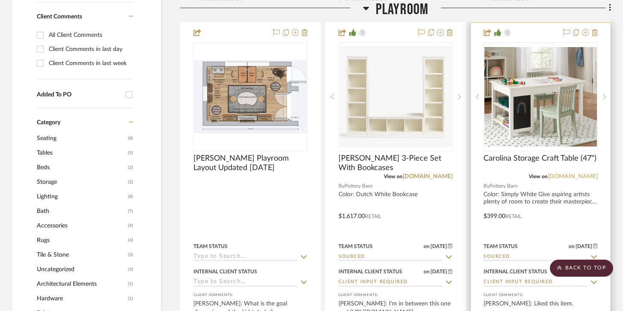
click at [549, 175] on link "[DOMAIN_NAME]" at bounding box center [572, 176] width 50 height 6
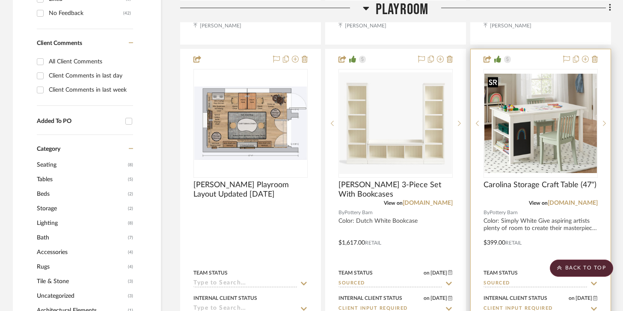
scroll to position [564, 0]
click at [604, 127] on div at bounding box center [604, 123] width 13 height 109
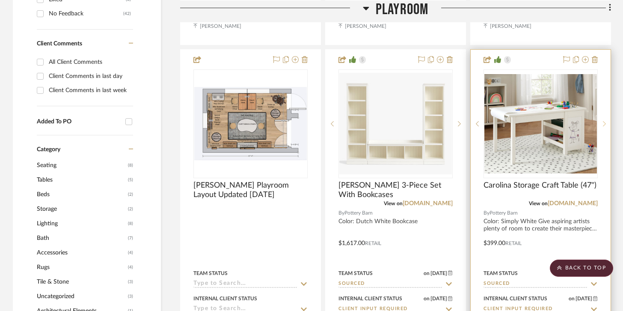
click at [604, 127] on div at bounding box center [604, 123] width 13 height 109
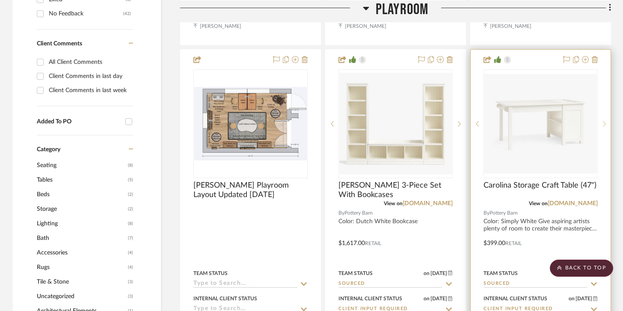
click at [604, 127] on div at bounding box center [604, 123] width 13 height 109
click at [604, 128] on div at bounding box center [604, 123] width 13 height 109
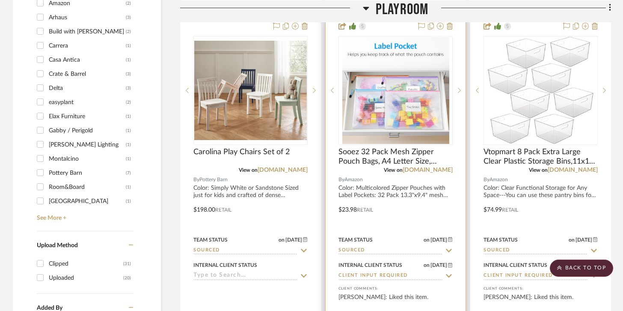
scroll to position [981, 0]
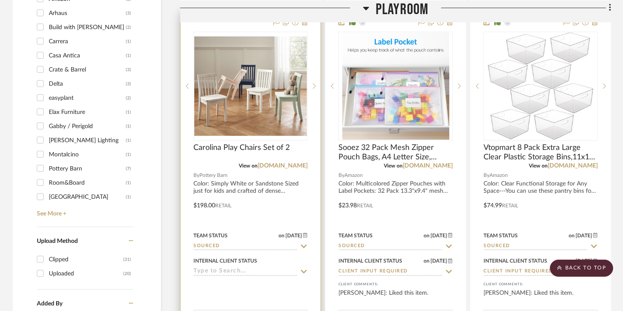
click at [279, 169] on div at bounding box center [251, 199] width 140 height 374
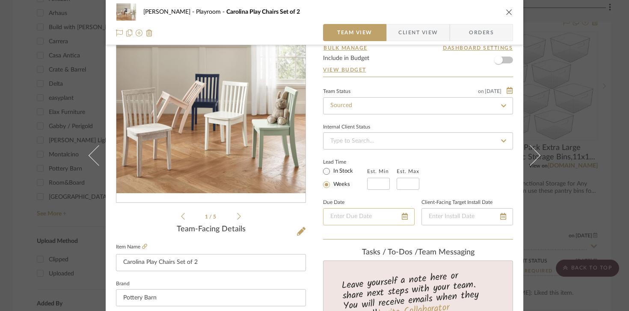
scroll to position [0, 0]
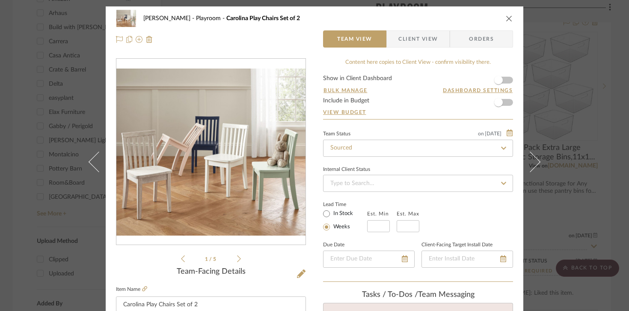
click at [506, 18] on icon "close" at bounding box center [509, 18] width 7 height 7
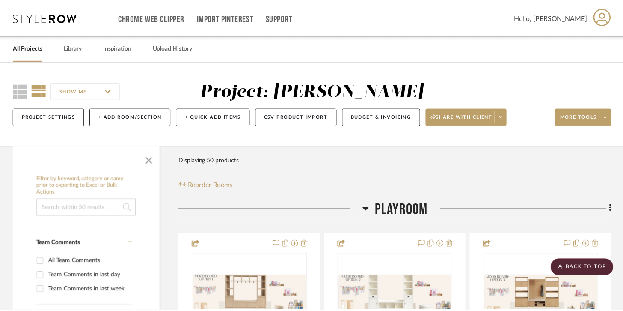
scroll to position [981, 0]
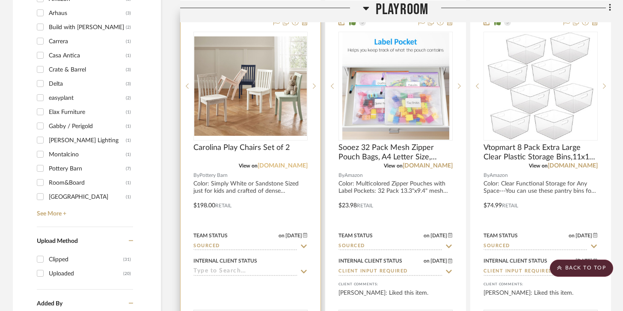
click at [275, 165] on link "[DOMAIN_NAME]" at bounding box center [282, 166] width 50 height 6
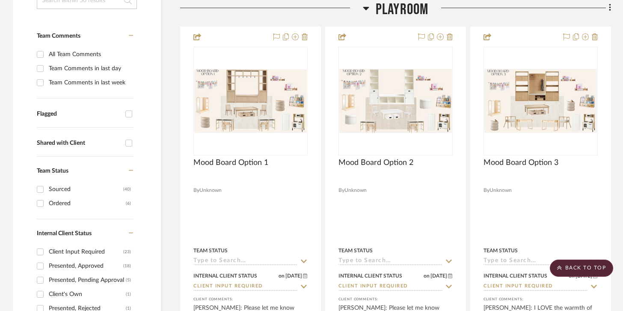
scroll to position [197, 0]
